Goal: Information Seeking & Learning: Learn about a topic

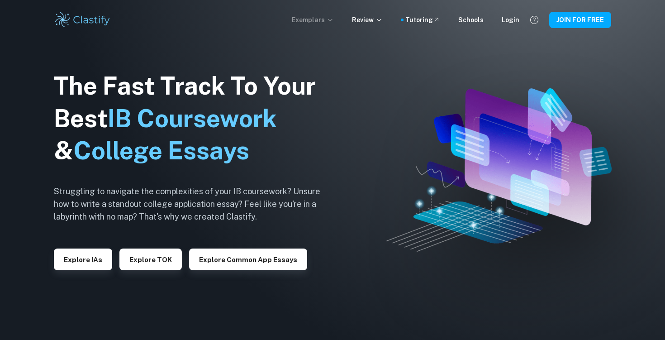
click at [314, 18] on p "Exemplars" at bounding box center [313, 20] width 42 height 10
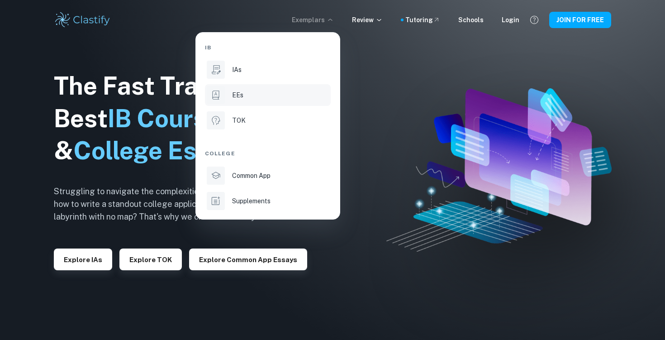
click at [262, 97] on div "EEs" at bounding box center [280, 95] width 97 height 10
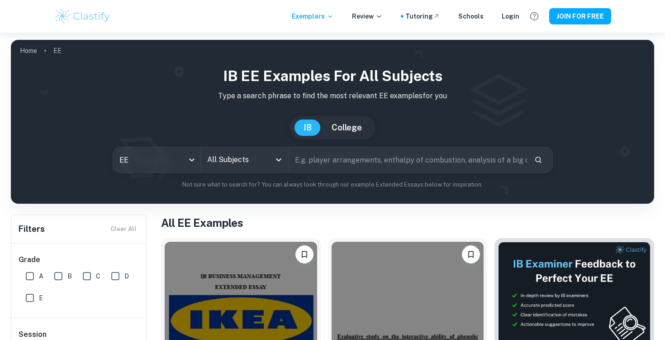
click at [256, 155] on input "All Subjects" at bounding box center [238, 159] width 66 height 17
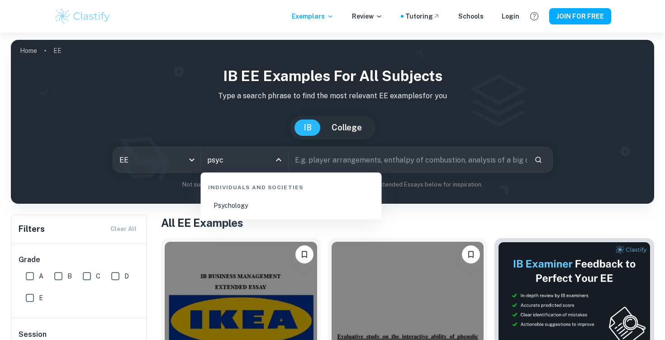
click at [246, 202] on li "Psychology" at bounding box center [291, 205] width 174 height 21
type input "Psychology"
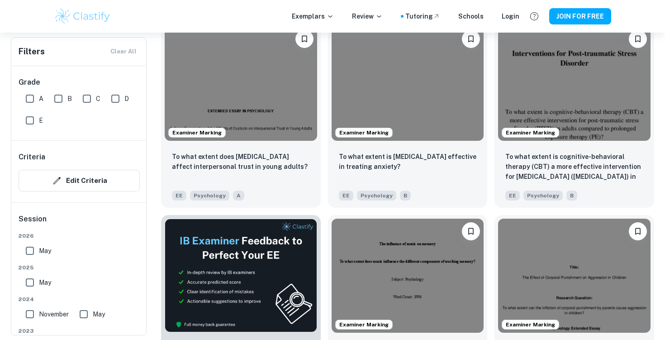
scroll to position [1268, 0]
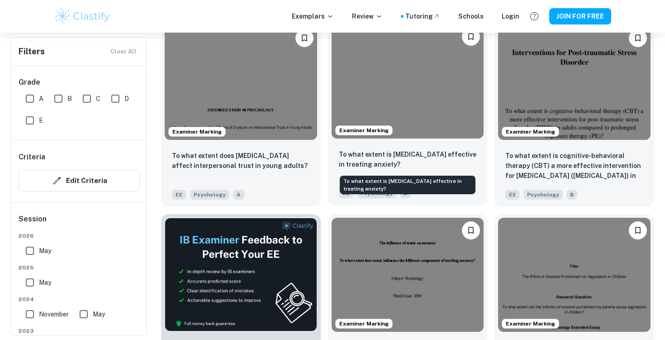
click at [422, 161] on p "To what extent is [MEDICAL_DATA] effective in treating anxiety?" at bounding box center [408, 159] width 138 height 20
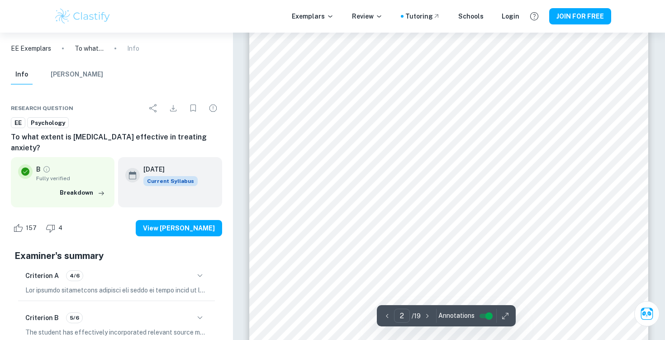
scroll to position [612, 0]
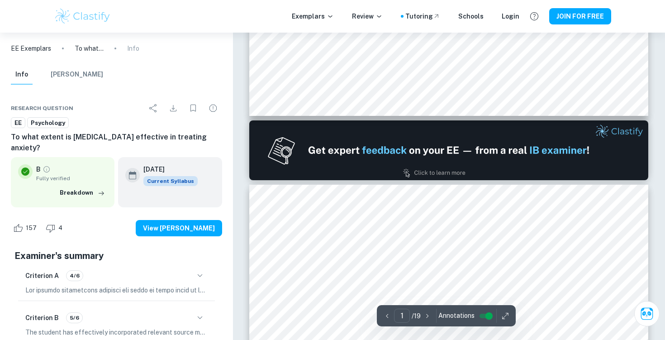
type input "2"
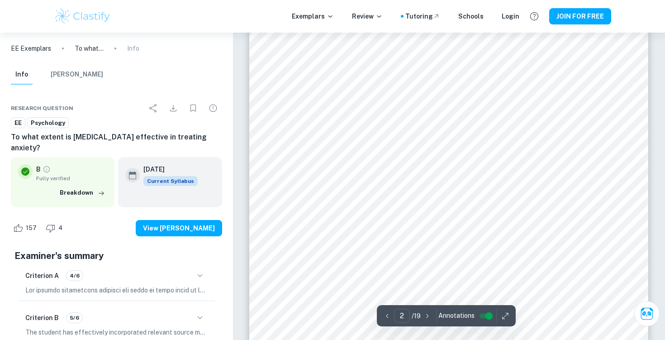
scroll to position [610, 0]
